Goal: Task Accomplishment & Management: Manage account settings

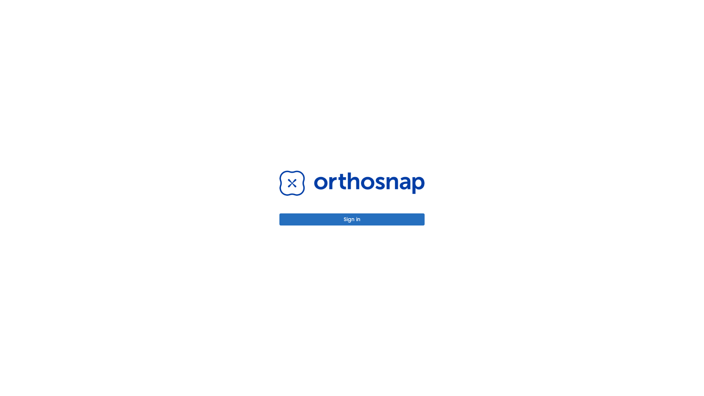
click at [352, 219] on button "Sign in" at bounding box center [351, 219] width 145 height 12
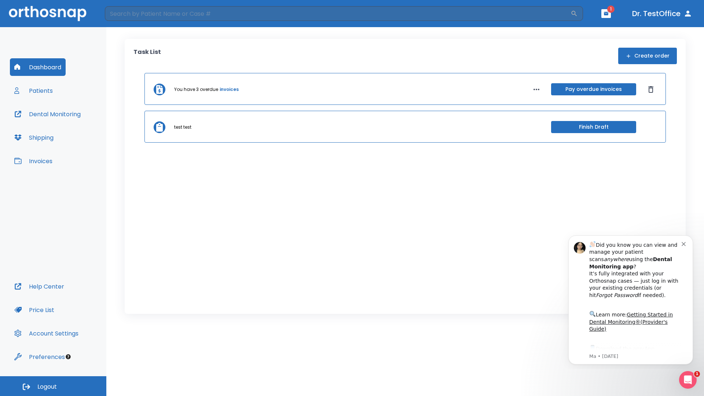
click at [53, 386] on span "Logout" at bounding box center [46, 387] width 19 height 8
